Goal: Task Accomplishment & Management: Complete application form

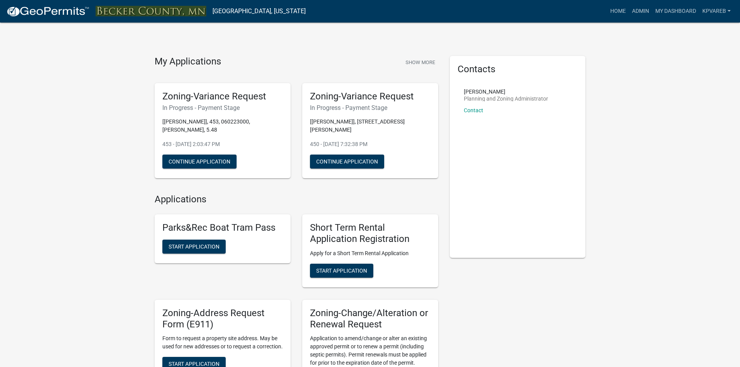
click at [639, 9] on link "Admin" at bounding box center [640, 11] width 23 height 15
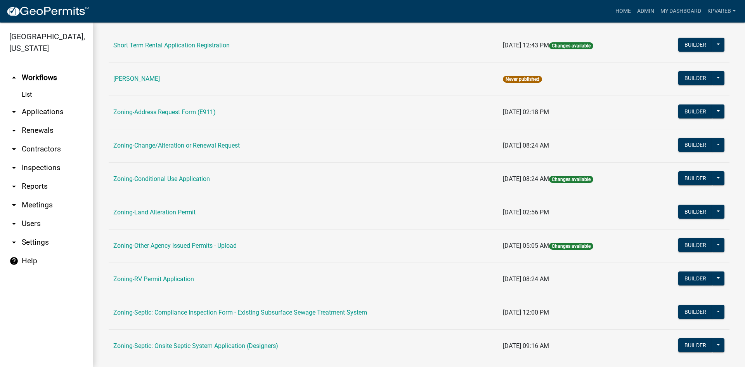
scroll to position [223, 0]
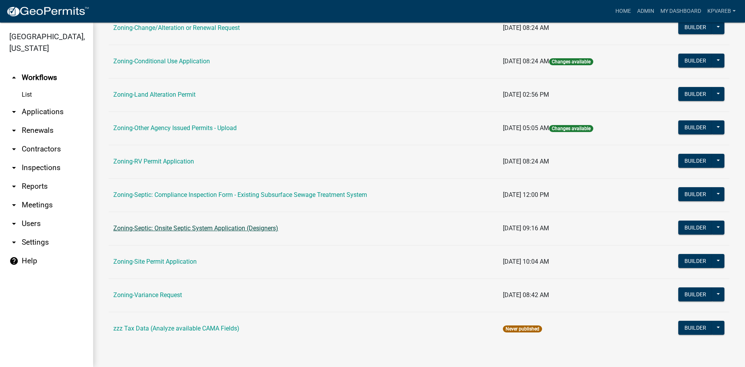
click at [258, 227] on link "Zoning-Septic: Onsite Septic System Application (Designers)" at bounding box center [195, 227] width 165 height 7
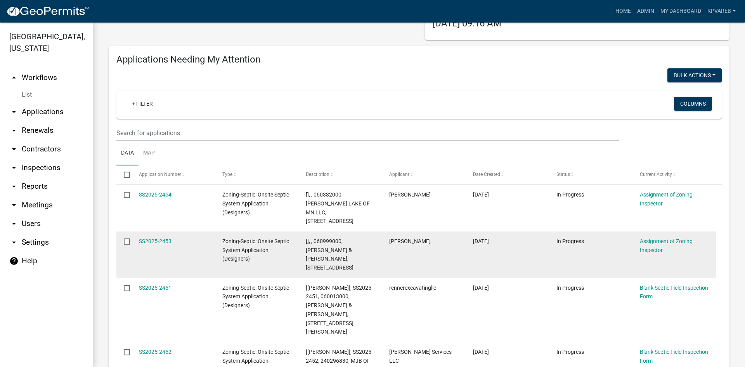
scroll to position [78, 0]
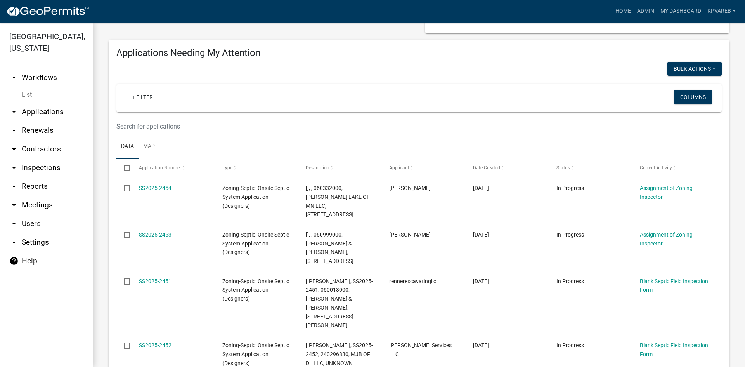
click at [153, 127] on input "text" at bounding box center [367, 126] width 503 height 16
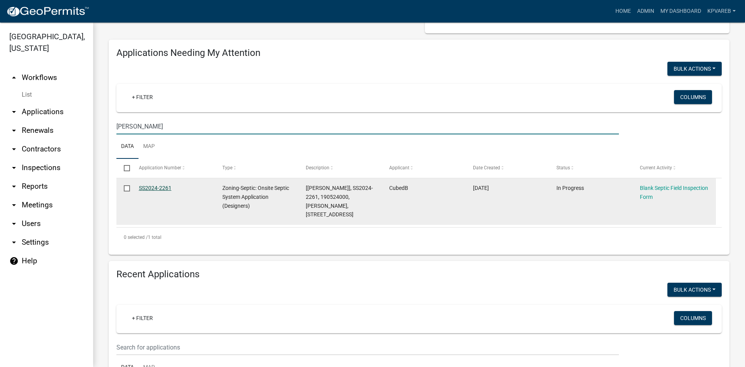
type input "duncan"
click at [153, 188] on link "SS2024-2261" at bounding box center [155, 188] width 33 height 6
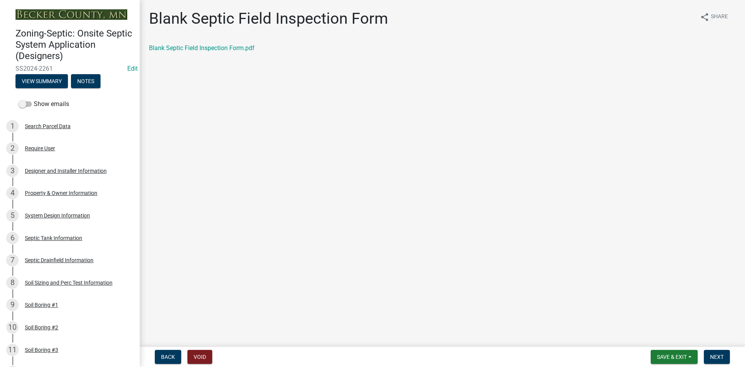
scroll to position [152, 0]
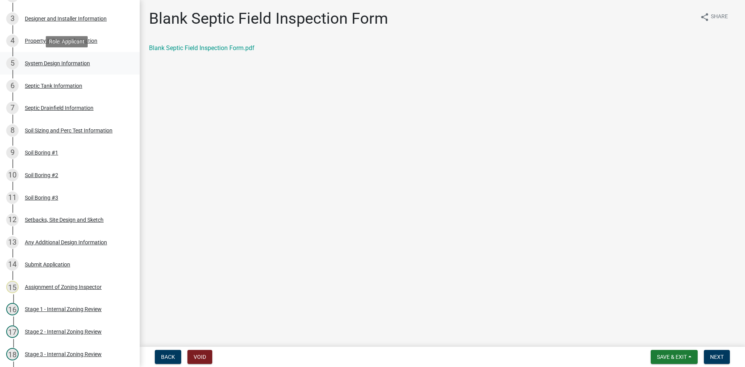
click at [71, 63] on div "System Design Information" at bounding box center [57, 63] width 65 height 5
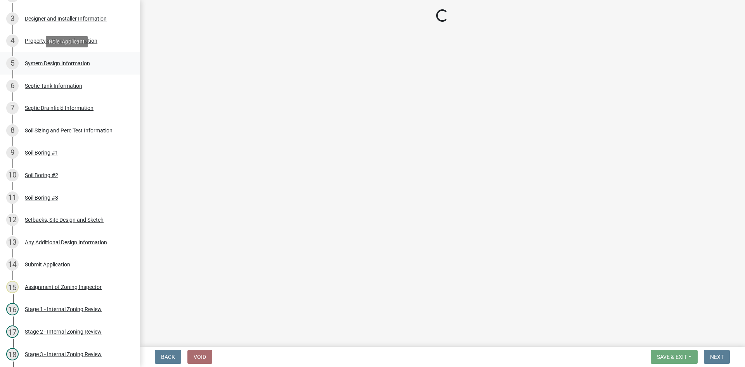
select select "454a198f-2b5b-4bb2-b044-9e5b1e604e9c"
select select "25258e87-3ef9-4f1c-a5f1-75a1d463abfb"
select select "011fbff4-a41d-4a75-9bd8-71c7e6c69e0d"
select select "85fdfef2-2683-4311-b5d5-5505f6411127"
select select "ba735beb-519e-40f0-ae20-62d65fc4c46b"
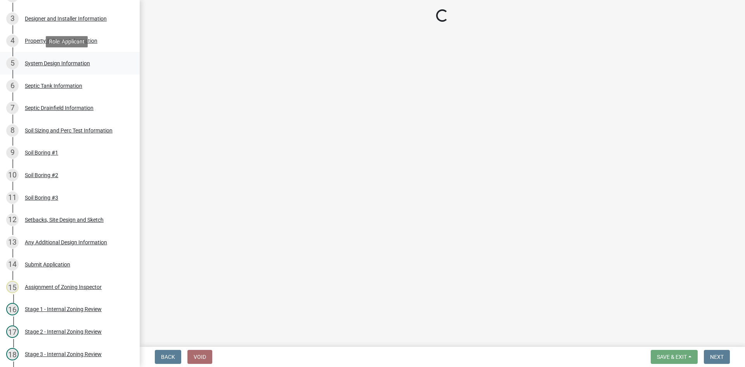
select select "ef698bf5-6172-44c1-9ffb-522c07469aed"
select select "a2b5ca25-65b1-425d-82c5-8881ea380237"
select select "e66b30b6-271a-4d63-b1ed-16c2c7c61227"
select select "7687c16a-0422-45e2-abcc-ae4a284dbbfc"
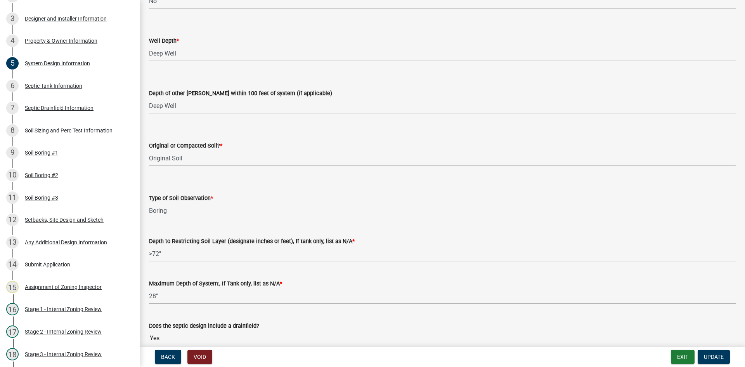
scroll to position [619, 0]
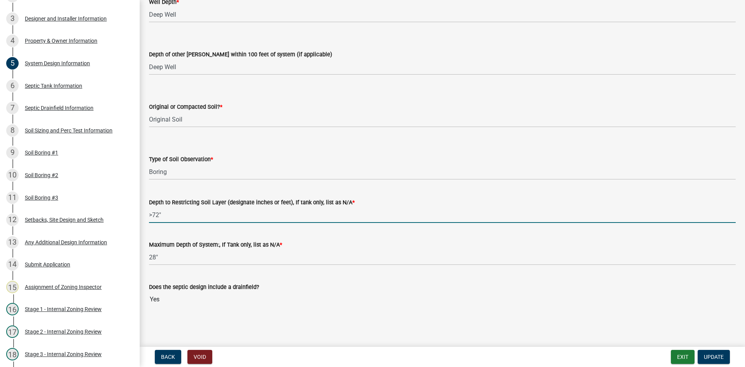
drag, startPoint x: 159, startPoint y: 216, endPoint x: 153, endPoint y: 217, distance: 5.6
click at [153, 217] on input ">72"" at bounding box center [442, 215] width 587 height 16
click at [260, 208] on input ">72"" at bounding box center [442, 215] width 587 height 16
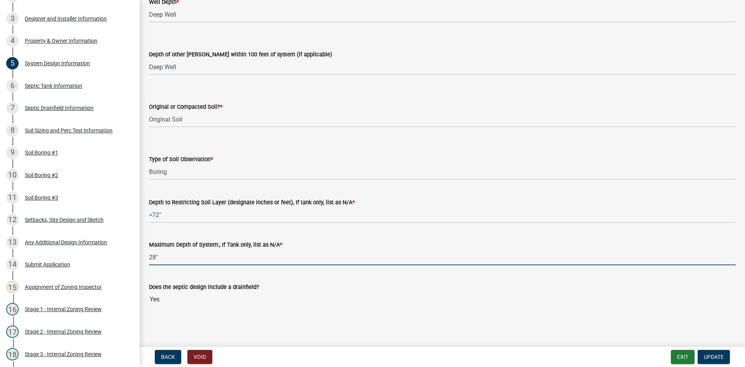
click at [155, 259] on input "28"" at bounding box center [442, 257] width 587 height 16
drag, startPoint x: 155, startPoint y: 259, endPoint x: 149, endPoint y: 259, distance: 5.9
click at [149, 259] on div "Maximum Depth of System:, If Tank only, list as N/A * 28"" at bounding box center [442, 247] width 599 height 36
type input "36""
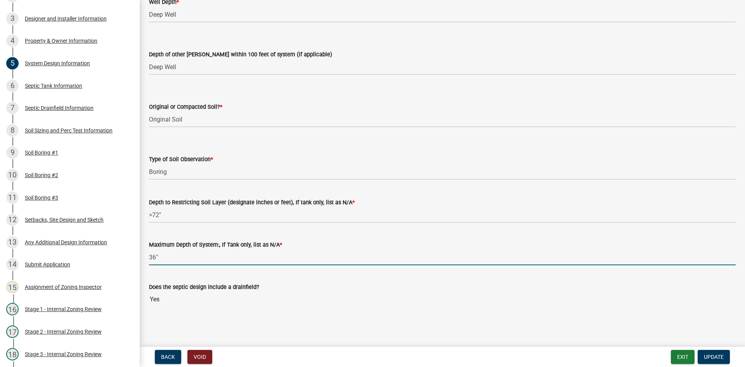
click at [395, 273] on div "Does the septic design include a drainfield? Yes" at bounding box center [442, 289] width 587 height 36
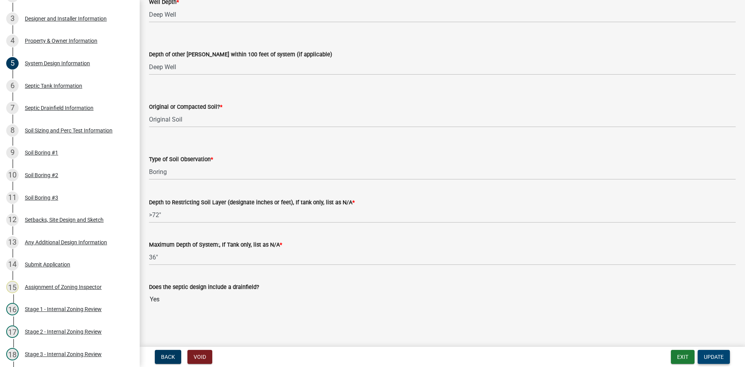
click at [715, 354] on span "Update" at bounding box center [714, 357] width 20 height 6
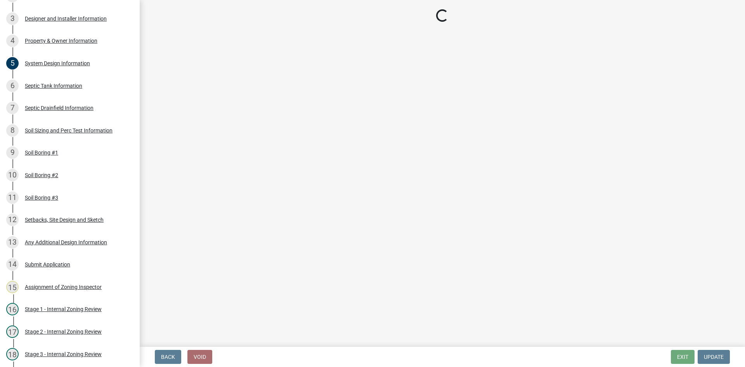
select select "49e49f1e-3b32-4342-8c2e-9cbd4919fe4d"
select select "ca07ae0a-7638-46ff-ada2-c67ca3524324"
select select "ec75a761-93b4-47c5-8535-fea253c32937"
select select "bcbb982e-a48c-4b4a-a83b-ed1363446a86"
select select "47a2a5dd-5977-4941-8e6f-09ff03cdfb75"
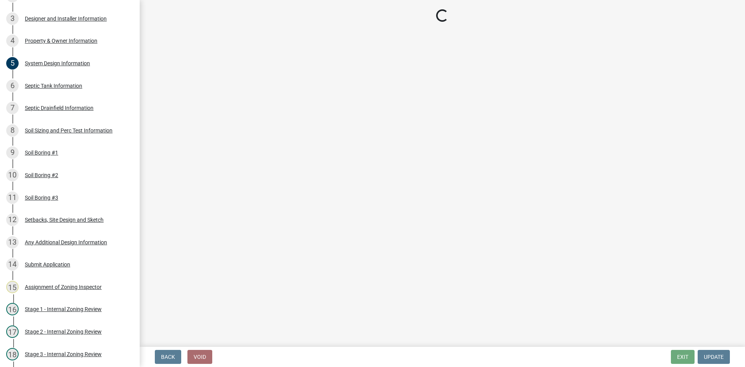
select select "3f5b086d-5a4c-4236-93bc-fa7bf4d11838"
select select "888a8260-2be6-47f2-a4de-b9f453a4d3bc"
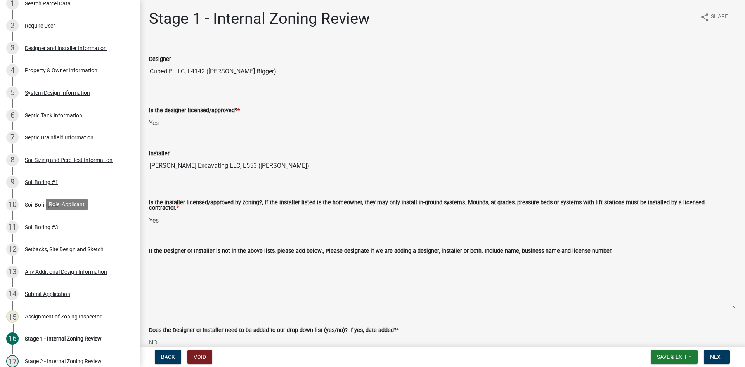
scroll to position [179, 0]
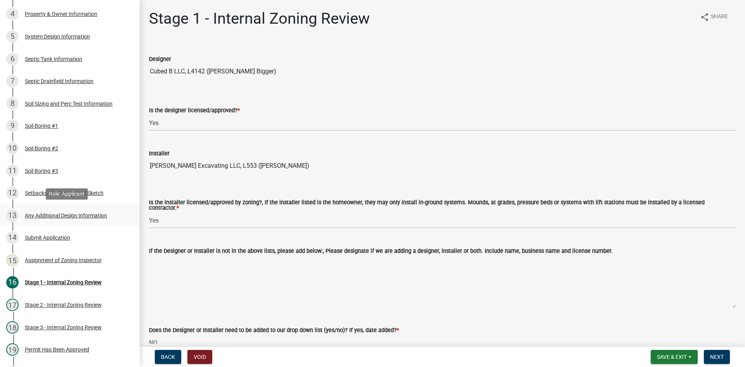
click at [83, 215] on div "Any Additional Design Information" at bounding box center [66, 215] width 82 height 5
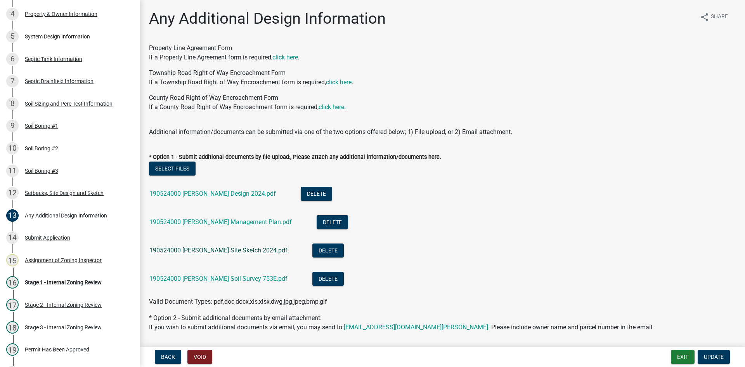
click at [234, 252] on link "190524000 Duncan Site Sketch 2024.pdf" at bounding box center [218, 250] width 138 height 7
click at [313, 250] on button "Delete" at bounding box center [328, 250] width 31 height 14
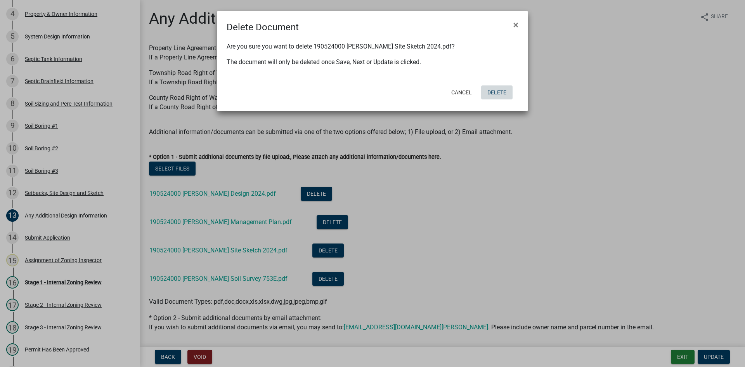
click at [502, 90] on button "Delete" at bounding box center [496, 92] width 31 height 14
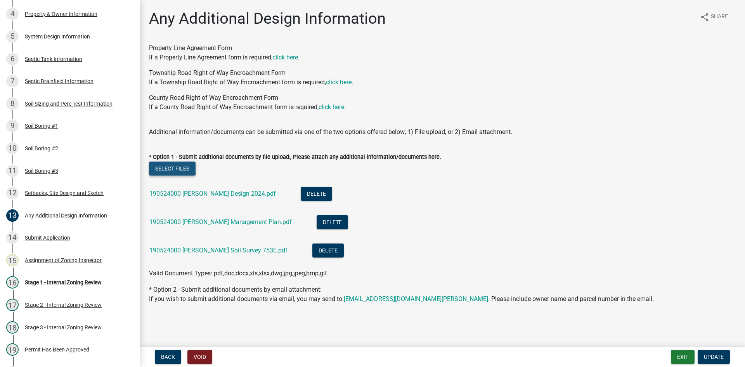
click at [192, 168] on button "Select files" at bounding box center [172, 168] width 47 height 14
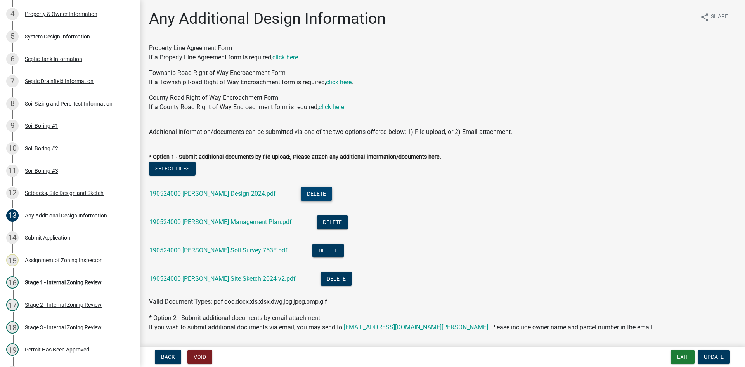
click at [301, 192] on button "Delete" at bounding box center [316, 194] width 31 height 14
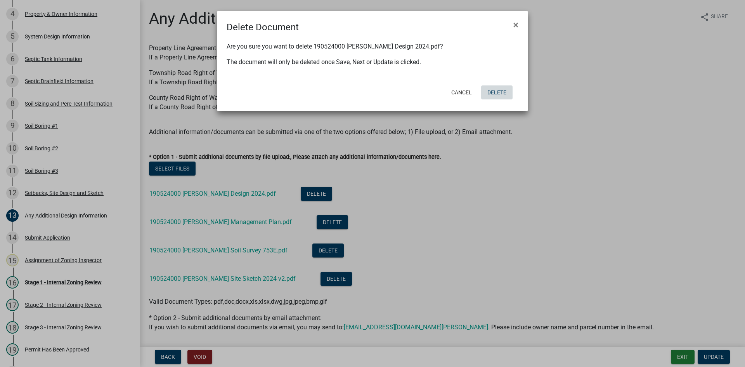
click at [502, 95] on button "Delete" at bounding box center [496, 92] width 31 height 14
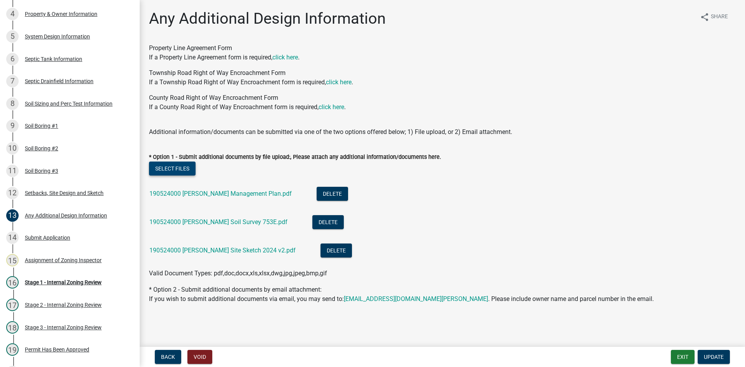
click at [166, 166] on button "Select files" at bounding box center [172, 168] width 47 height 14
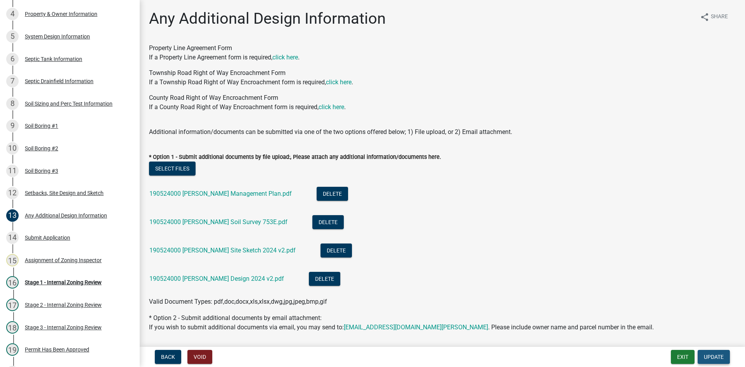
click at [722, 356] on span "Update" at bounding box center [714, 357] width 20 height 6
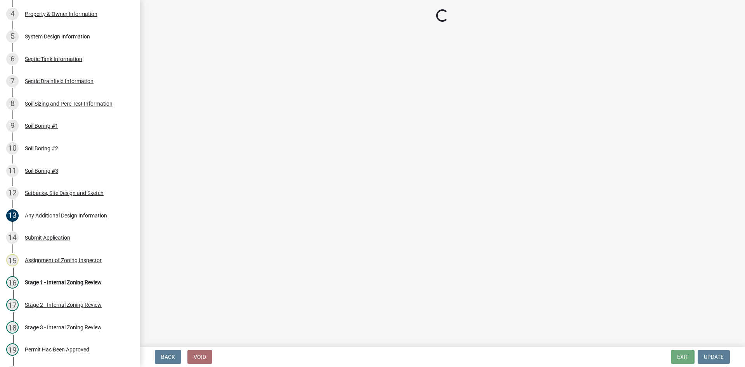
select select "49e49f1e-3b32-4342-8c2e-9cbd4919fe4d"
select select "ca07ae0a-7638-46ff-ada2-c67ca3524324"
select select "ec75a761-93b4-47c5-8535-fea253c32937"
select select "bcbb982e-a48c-4b4a-a83b-ed1363446a86"
select select "47a2a5dd-5977-4941-8e6f-09ff03cdfb75"
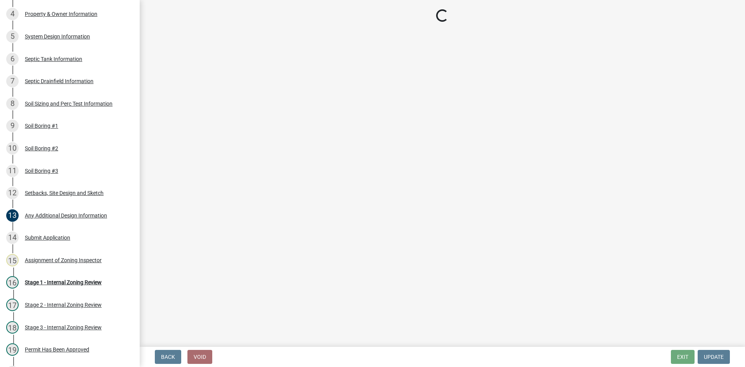
select select "3f5b086d-5a4c-4236-93bc-fa7bf4d11838"
select select "888a8260-2be6-47f2-a4de-b9f453a4d3bc"
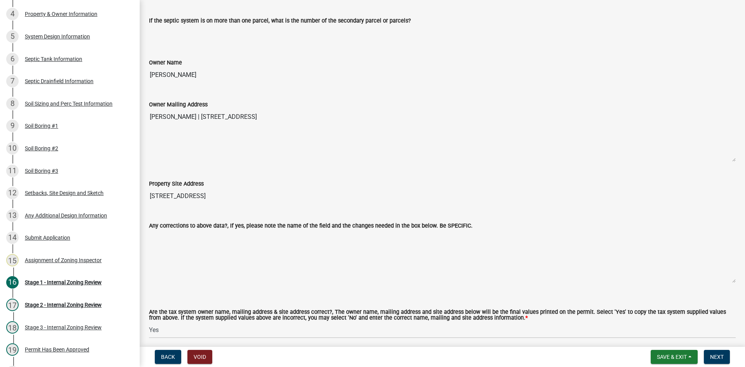
scroll to position [427, 0]
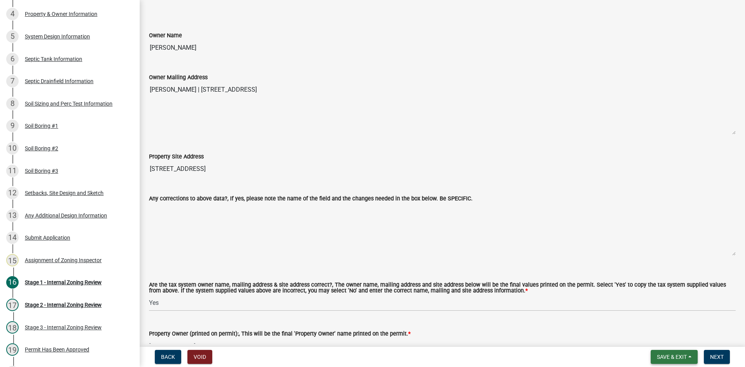
click at [678, 356] on span "Save & Exit" at bounding box center [672, 357] width 30 height 6
drag, startPoint x: 666, startPoint y: 340, endPoint x: 572, endPoint y: 356, distance: 95.4
click at [572, 356] on div "Back Void Save & Exit Save Save & Exit Next" at bounding box center [442, 357] width 593 height 14
drag, startPoint x: 679, startPoint y: 228, endPoint x: 681, endPoint y: 151, distance: 76.9
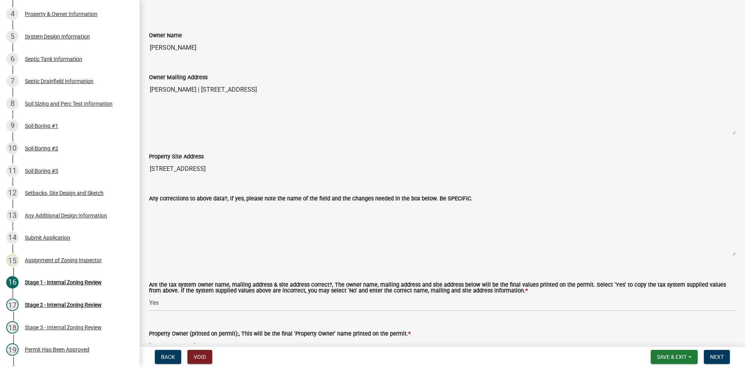
click at [680, 227] on textarea "Any corrections to above data?, If yes, please note the name of the field and t…" at bounding box center [442, 229] width 587 height 53
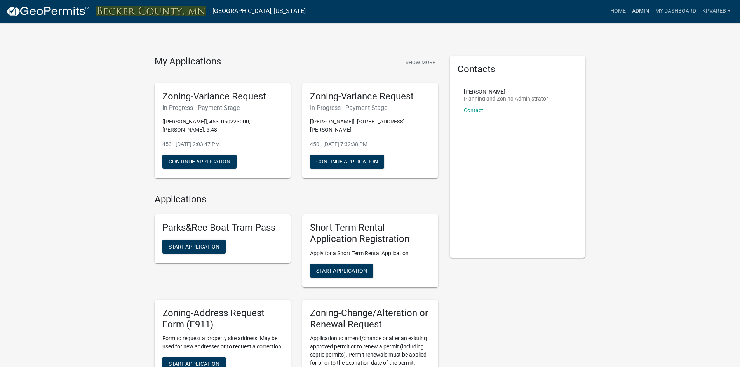
click at [637, 12] on link "Admin" at bounding box center [640, 11] width 23 height 15
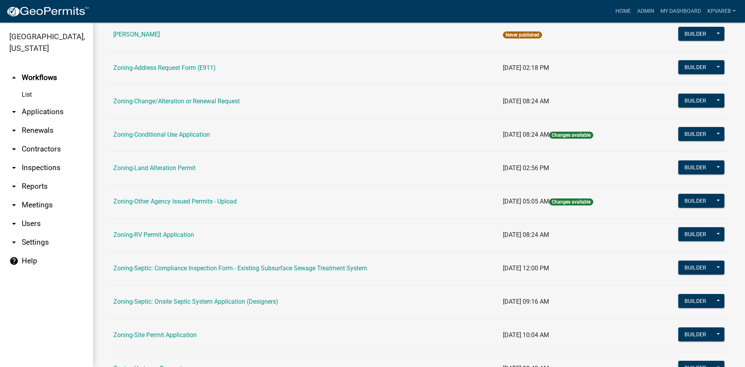
scroll to position [223, 0]
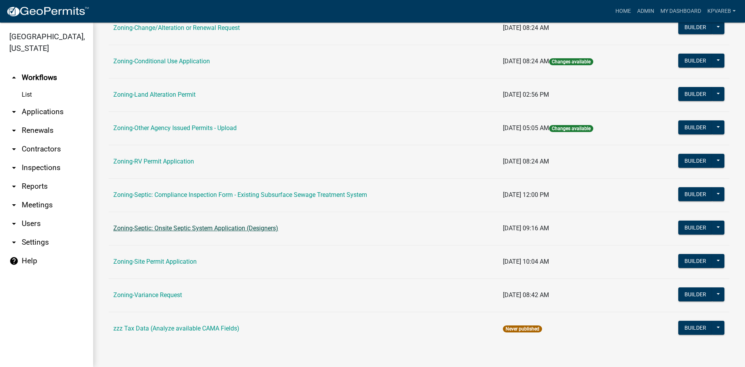
click at [224, 230] on link "Zoning-Septic: Onsite Septic System Application (Designers)" at bounding box center [195, 227] width 165 height 7
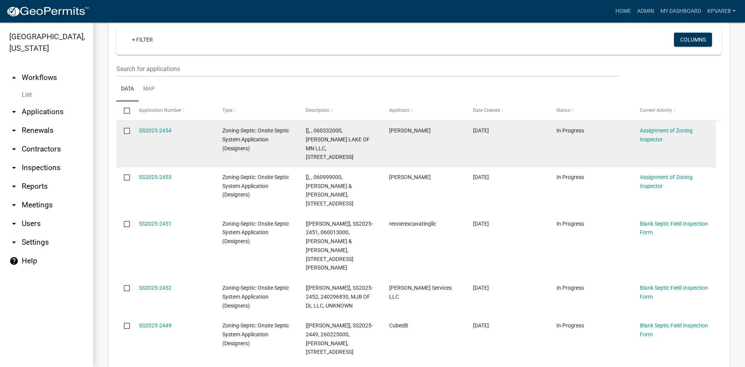
scroll to position [155, 0]
